Goal: Task Accomplishment & Management: Complete application form

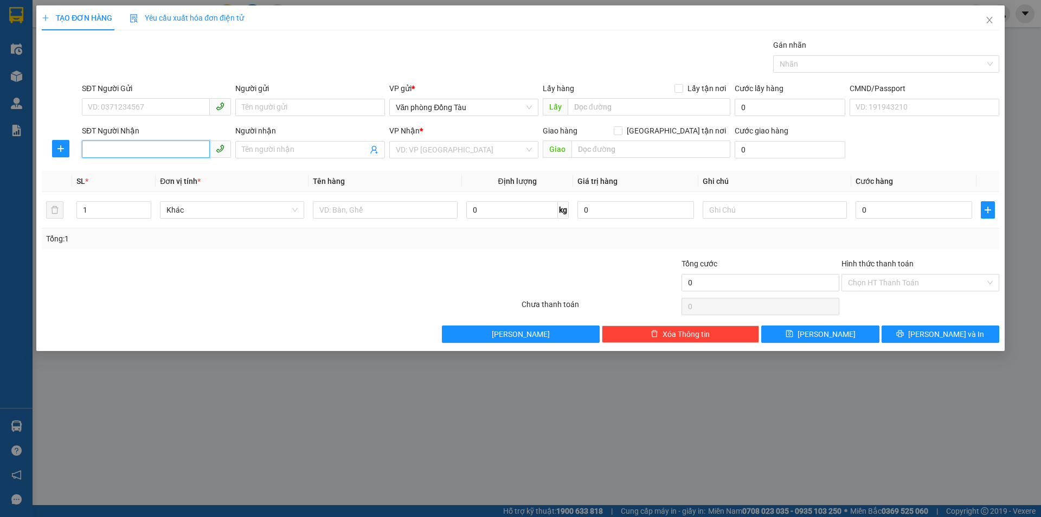
click at [136, 144] on input "SĐT Người Nhận" at bounding box center [146, 148] width 128 height 17
type input "0868283719"
click at [275, 148] on input "Người nhận" at bounding box center [304, 150] width 125 height 12
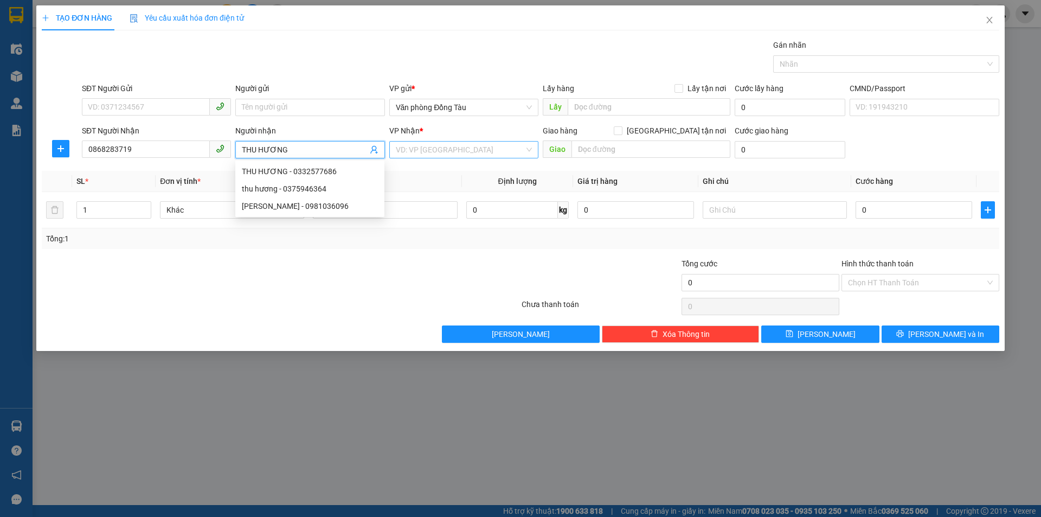
type input "THU HƯƠNG"
click at [474, 147] on input "search" at bounding box center [460, 149] width 128 height 16
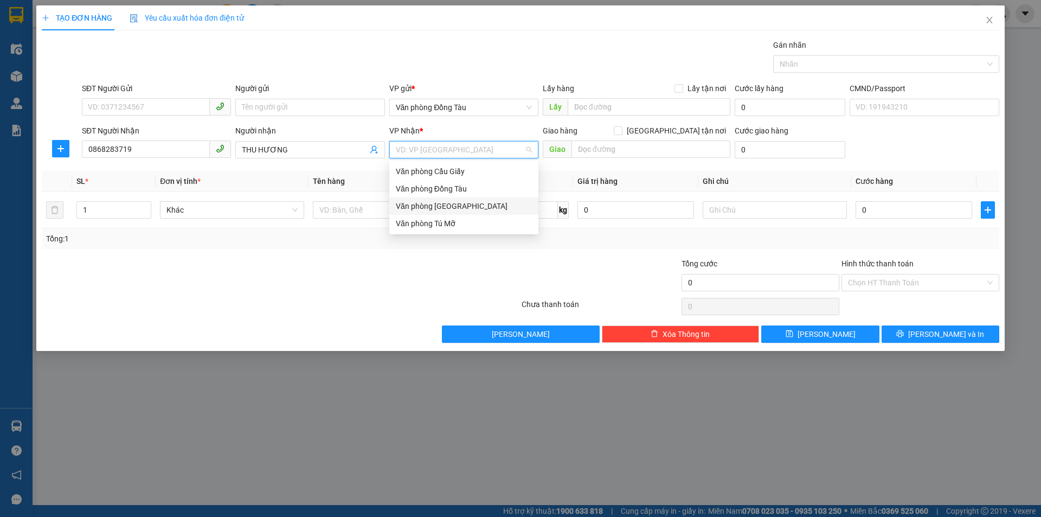
click at [464, 203] on div "Văn phòng [GEOGRAPHIC_DATA]" at bounding box center [464, 206] width 136 height 12
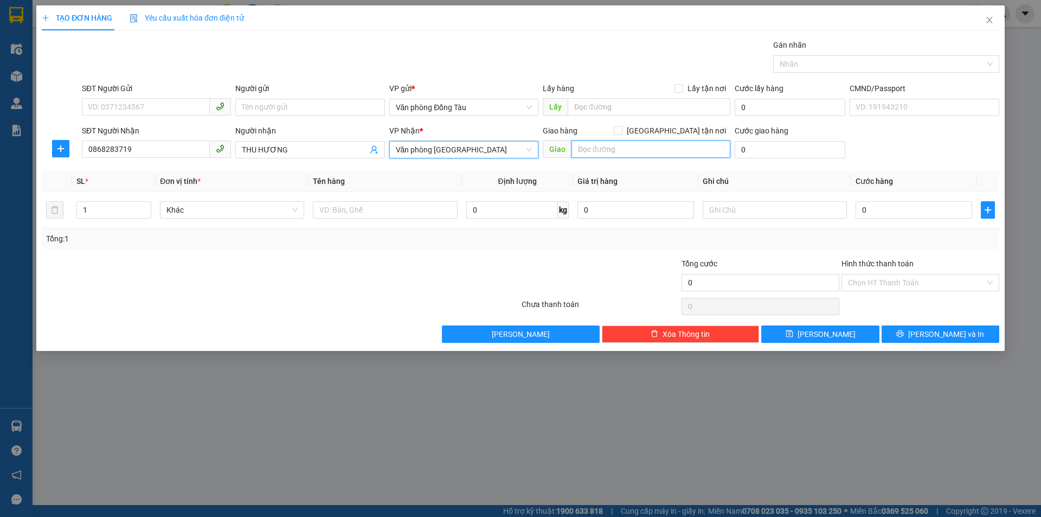
click at [638, 149] on input "text" at bounding box center [650, 148] width 159 height 17
type input "15/50 ĐÌNH [PERSON_NAME]"
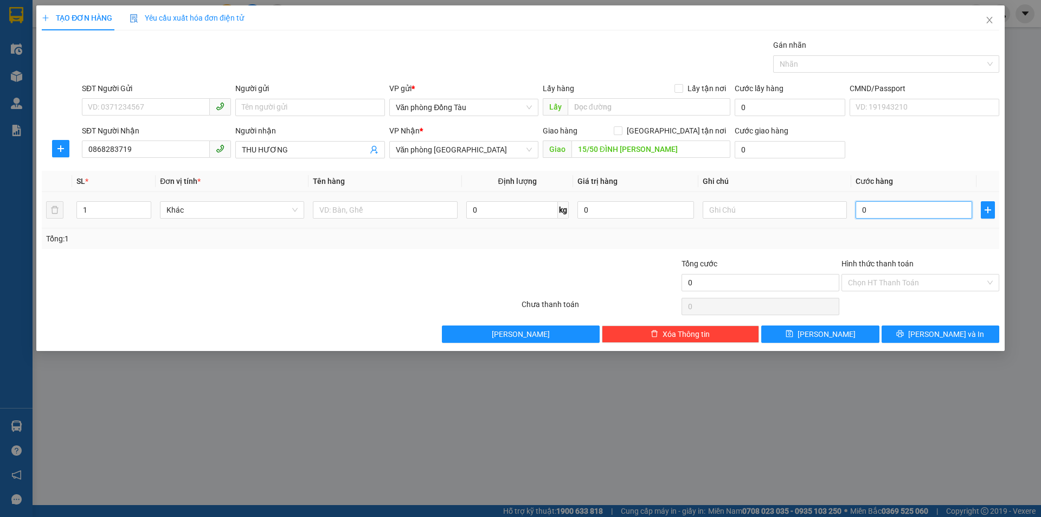
click at [874, 211] on input "0" at bounding box center [913, 209] width 117 height 17
type input "3"
type input "30"
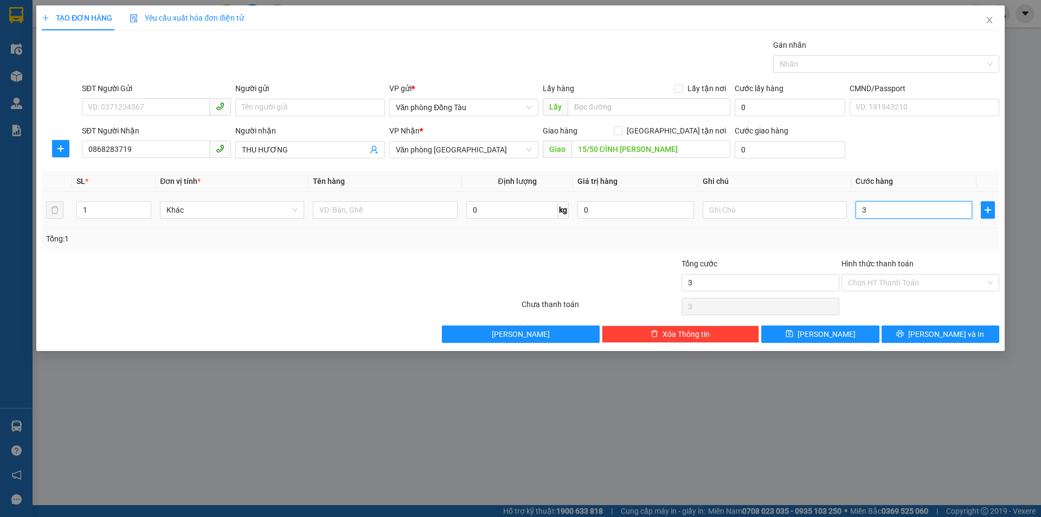
type input "30"
type input "300"
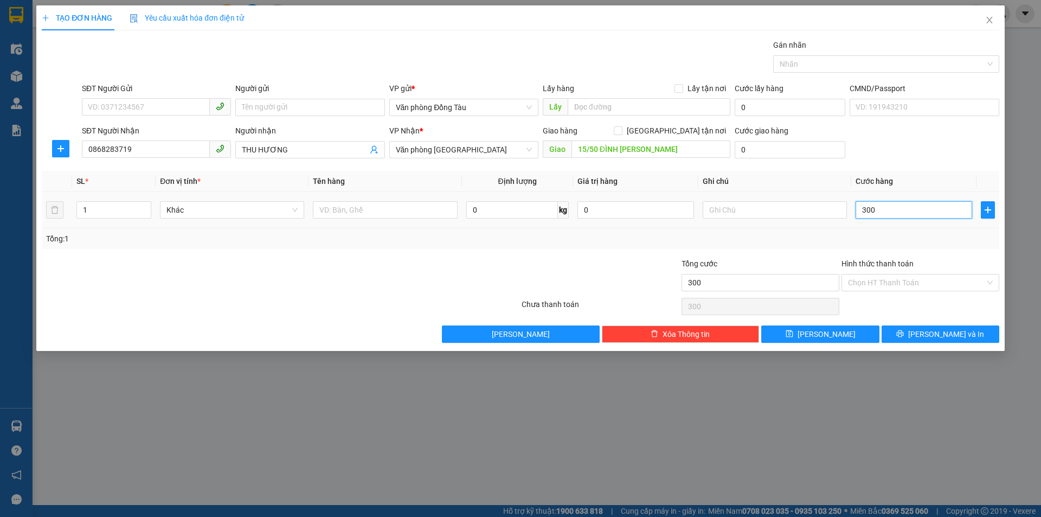
type input "3.000"
type input "30.000"
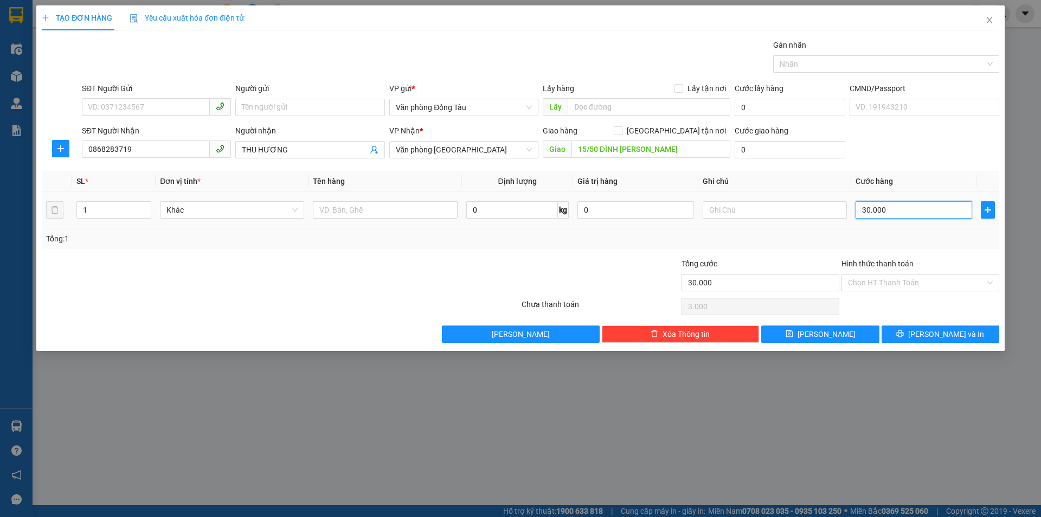
type input "30.000"
click at [748, 153] on input "0" at bounding box center [790, 149] width 111 height 17
type input "5"
type input "30.005"
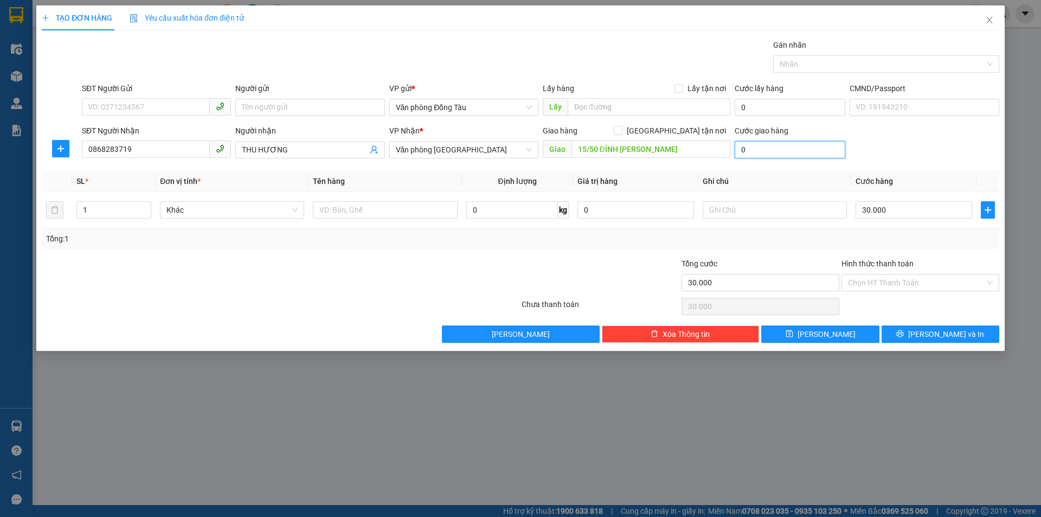
type input "30.005"
type input "50"
type input "30.050"
type input "500"
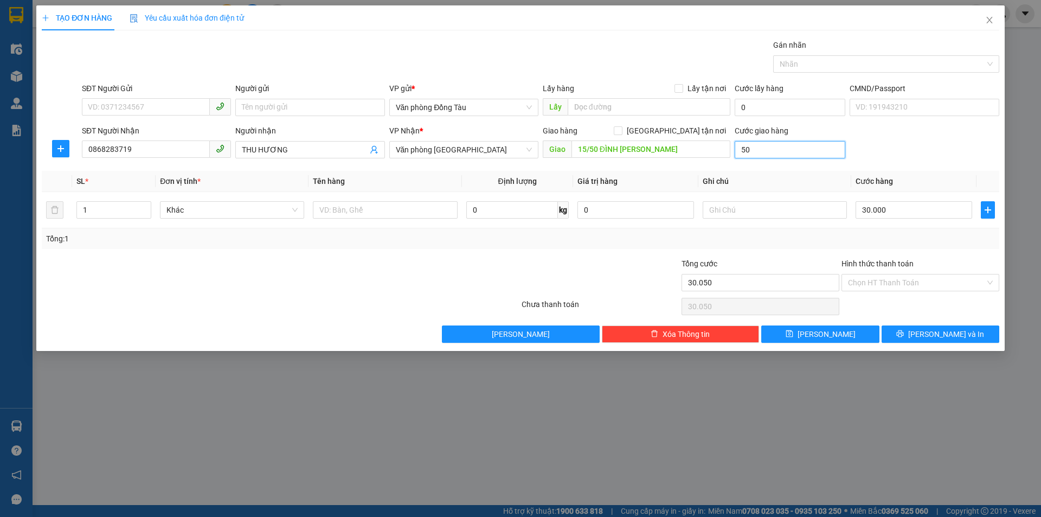
type input "30.500"
type input "5.000"
type input "35.000"
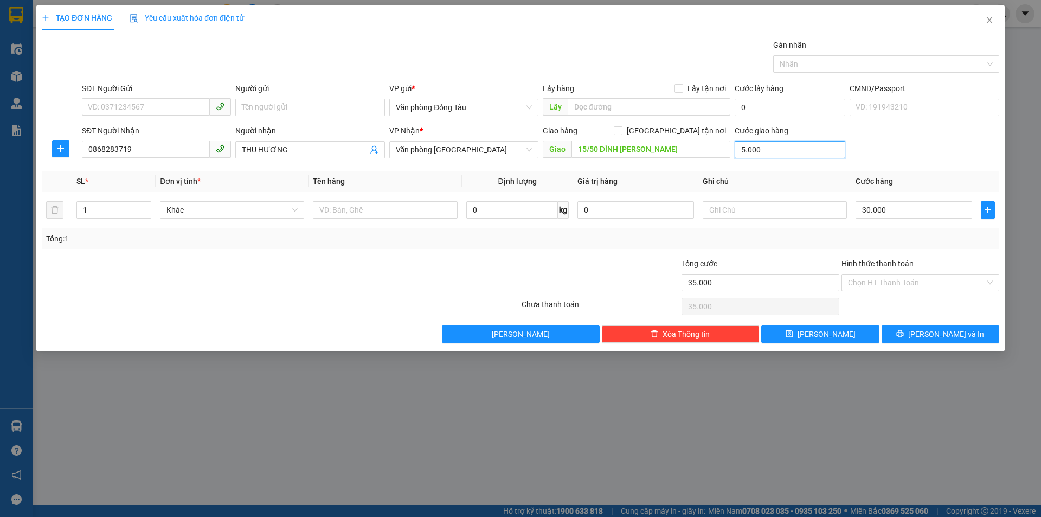
type input "50.000"
type input "80.000"
type input "50.000"
click at [935, 125] on div "SĐT Người Nhận 0868283719 Người nhận THU HƯƠNG VP Nhận * Văn phòng [GEOGRAPHIC_…" at bounding box center [541, 144] width 922 height 38
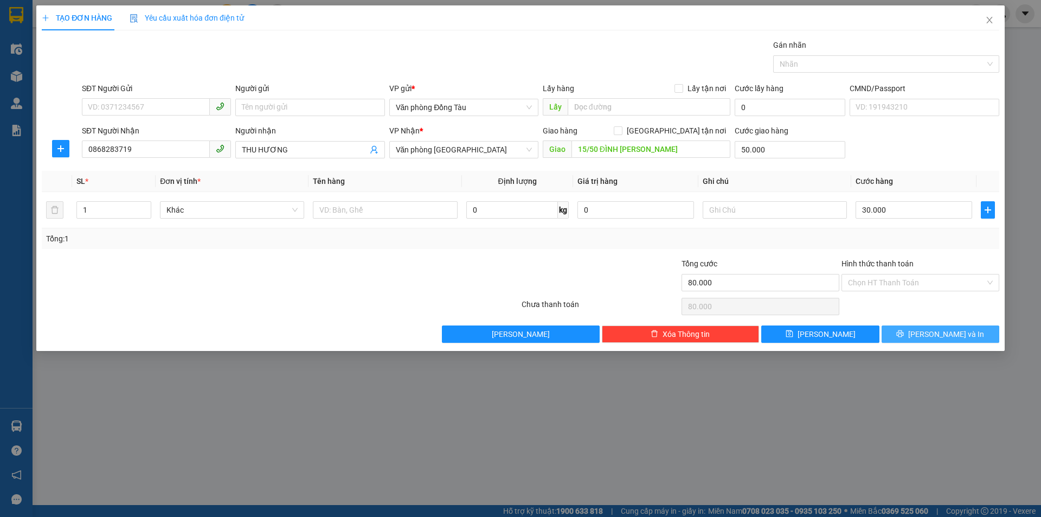
click at [930, 336] on button "[PERSON_NAME] và In" at bounding box center [940, 333] width 118 height 17
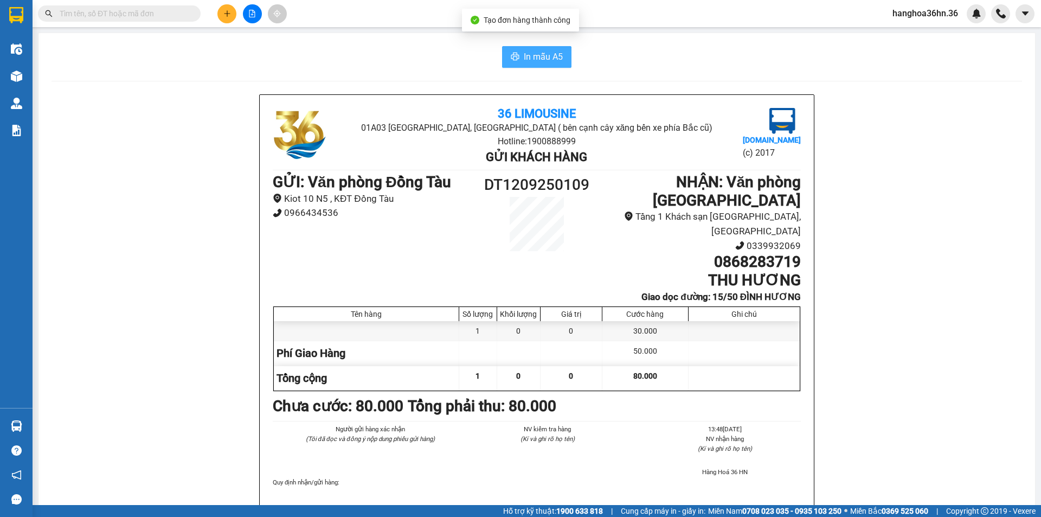
click at [535, 57] on span "In mẫu A5" at bounding box center [543, 57] width 39 height 14
